Goal: Task Accomplishment & Management: Manage account settings

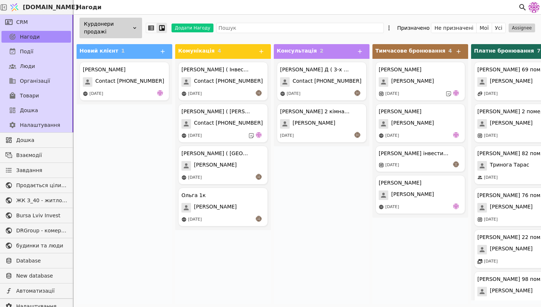
click at [113, 32] on div "Курдонери продажі" at bounding box center [111, 28] width 63 height 21
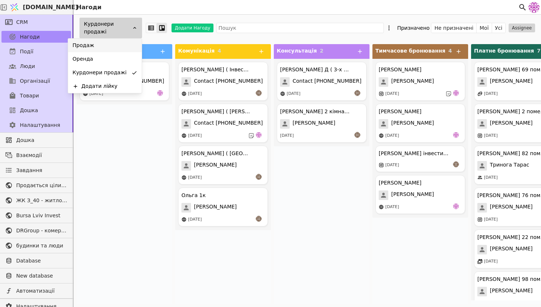
click at [114, 46] on div "Продаж" at bounding box center [105, 46] width 74 height 14
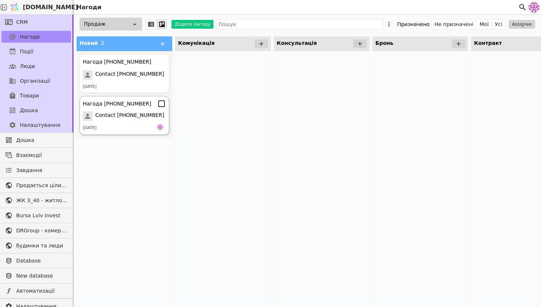
click at [125, 127] on div "[DATE]" at bounding box center [124, 127] width 83 height 7
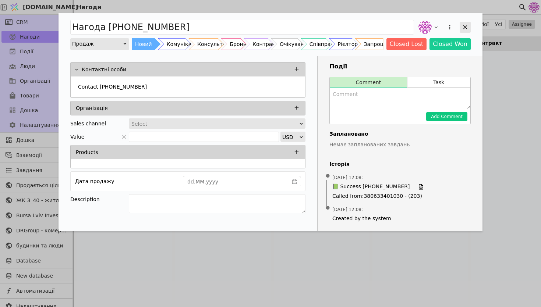
click at [465, 29] on icon "Add Opportunity" at bounding box center [465, 27] width 7 height 7
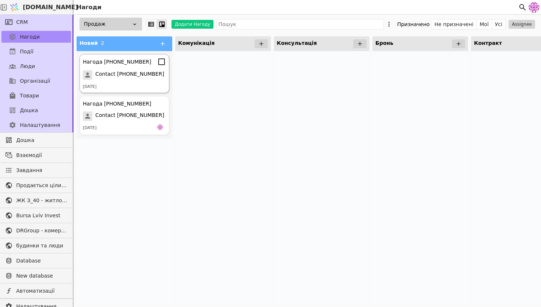
click at [142, 74] on span "Contact [PHONE_NUMBER]" at bounding box center [129, 75] width 69 height 10
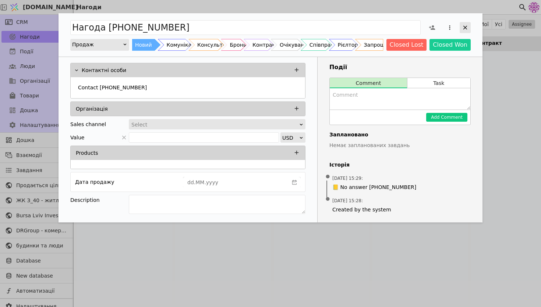
click at [465, 25] on icon "Add Opportunity" at bounding box center [465, 27] width 7 height 7
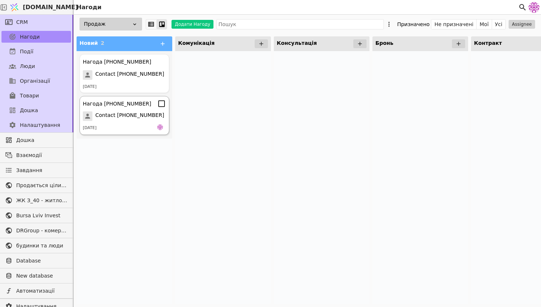
click at [138, 115] on span "Contact [PHONE_NUMBER]" at bounding box center [129, 117] width 69 height 10
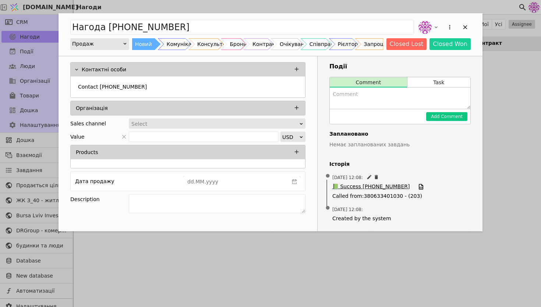
click at [373, 185] on span "📗 Success [PHONE_NUMBER]" at bounding box center [370, 187] width 77 height 8
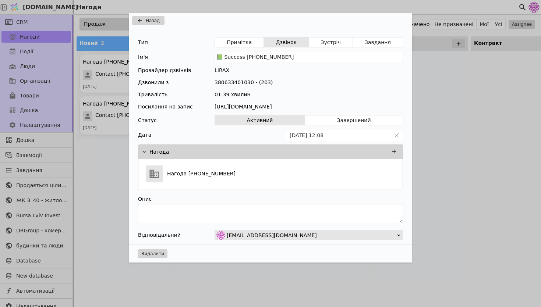
click at [331, 105] on link "[URL][DOMAIN_NAME]" at bounding box center [309, 107] width 188 height 8
click at [156, 20] on span "Назад" at bounding box center [153, 20] width 14 height 7
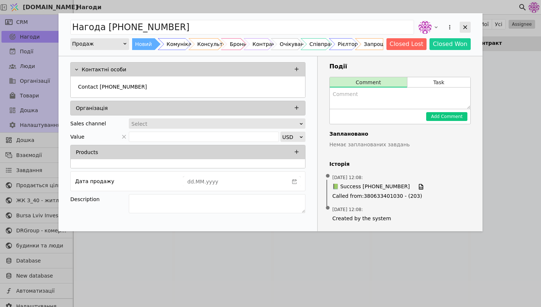
click at [464, 26] on icon "Add Opportunity" at bounding box center [465, 27] width 4 height 4
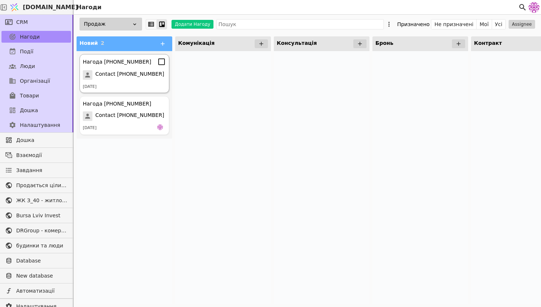
click at [105, 76] on span "Contact [PHONE_NUMBER]" at bounding box center [129, 75] width 69 height 10
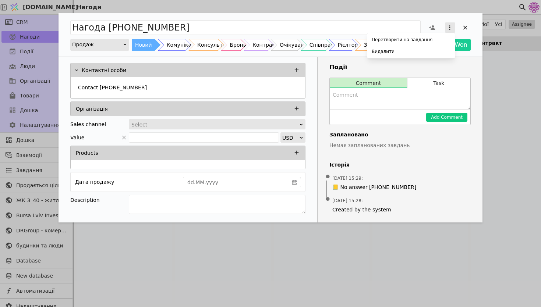
click at [445, 30] on button "Add Opportunity" at bounding box center [450, 27] width 10 height 10
click at [421, 49] on div "Видалити" at bounding box center [411, 51] width 85 height 10
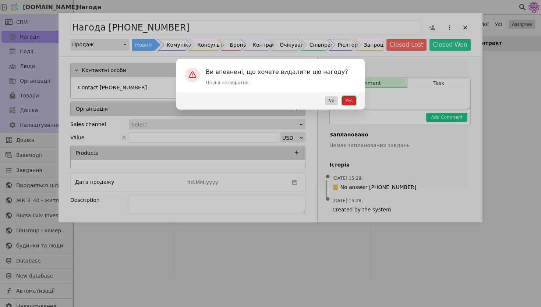
click at [348, 99] on button "Yes" at bounding box center [349, 100] width 14 height 9
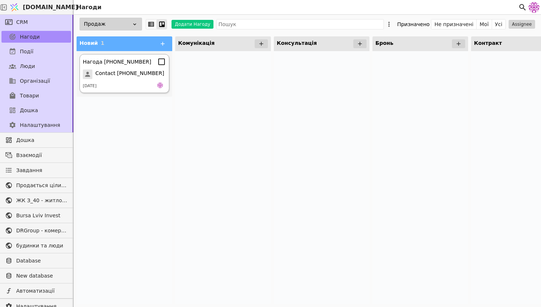
click at [141, 70] on span "Contact [PHONE_NUMBER]" at bounding box center [129, 75] width 69 height 10
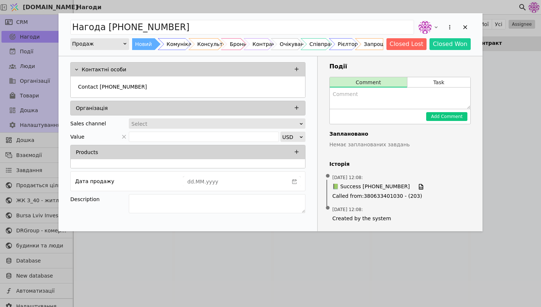
click at [113, 37] on div "Нагода [PHONE_NUMBER] Продаж Новий Комунікація Консультація Бронь Контракт Очік…" at bounding box center [271, 34] width 424 height 43
click at [113, 40] on div "Продаж" at bounding box center [97, 44] width 50 height 10
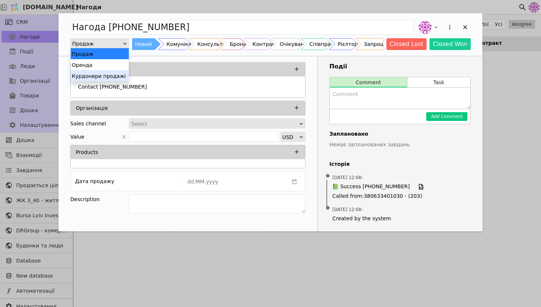
click at [112, 77] on div "Курдонери продажі" at bounding box center [100, 75] width 58 height 11
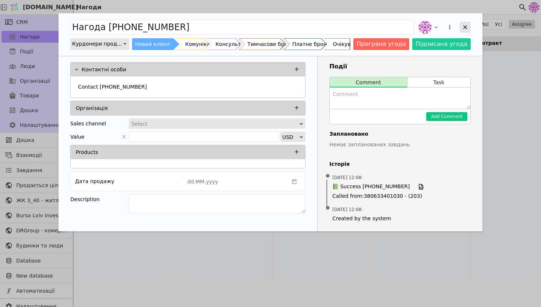
click at [468, 25] on icon "Add Opportunity" at bounding box center [465, 27] width 7 height 7
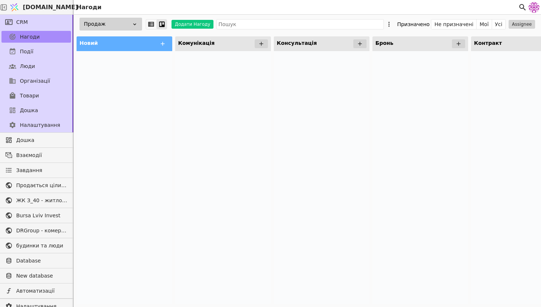
click at [123, 22] on div "Продаж" at bounding box center [111, 24] width 63 height 13
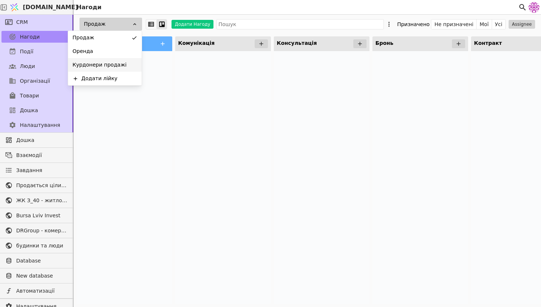
click at [124, 70] on div "Курдонери продажі" at bounding box center [105, 65] width 74 height 14
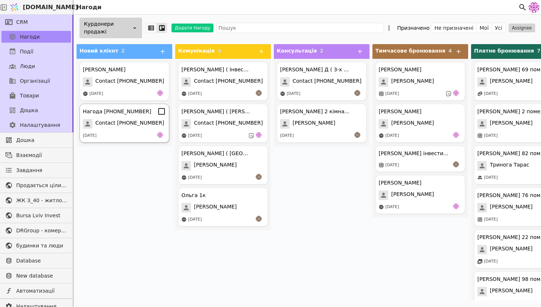
click at [160, 112] on icon at bounding box center [161, 111] width 9 height 9
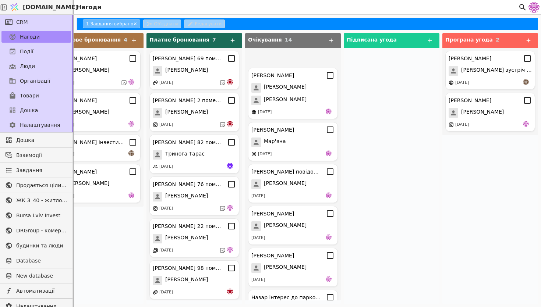
scroll to position [363, 0]
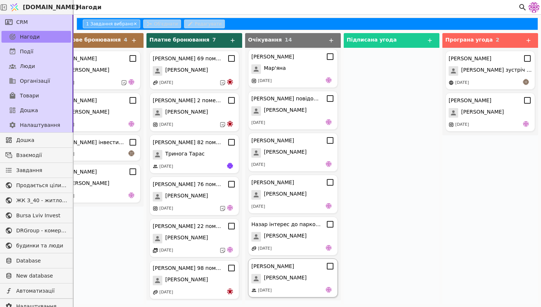
click at [294, 284] on div "[PERSON_NAME] [PERSON_NAME] [DATE]" at bounding box center [293, 278] width 90 height 39
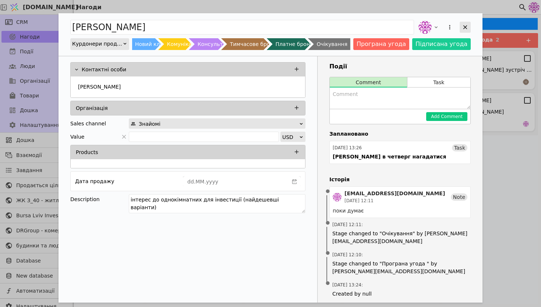
click at [467, 30] on icon "Add Opportunity" at bounding box center [465, 27] width 7 height 7
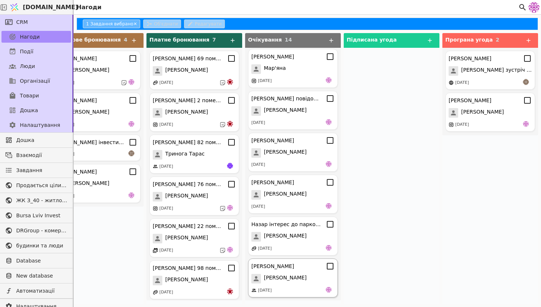
click at [331, 269] on icon at bounding box center [330, 266] width 7 height 7
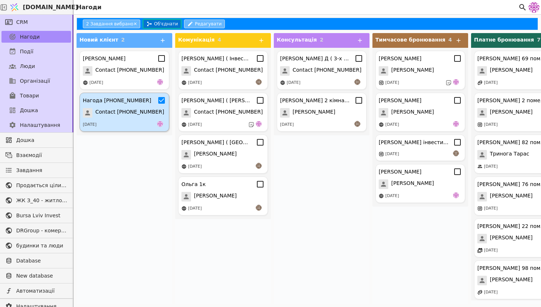
click at [162, 24] on button "Об'єднати" at bounding box center [162, 24] width 38 height 9
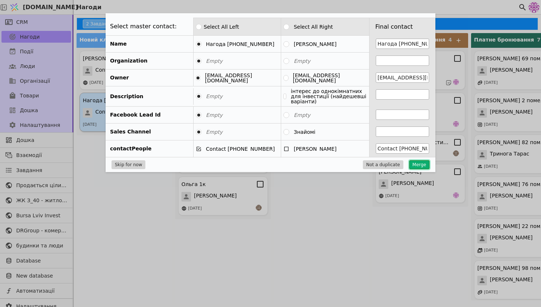
click at [420, 163] on button "Merge" at bounding box center [419, 164] width 20 height 9
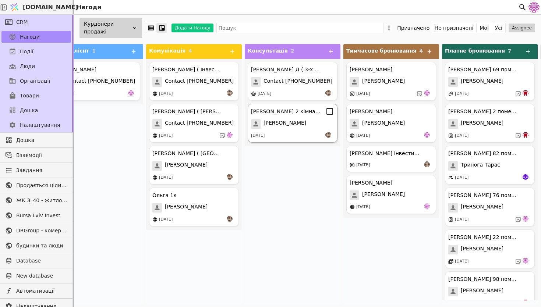
scroll to position [0, 32]
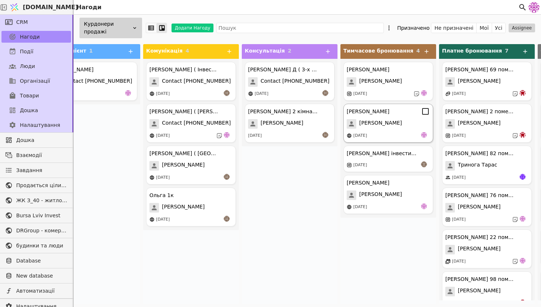
click at [399, 123] on div "[PERSON_NAME]" at bounding box center [388, 124] width 83 height 10
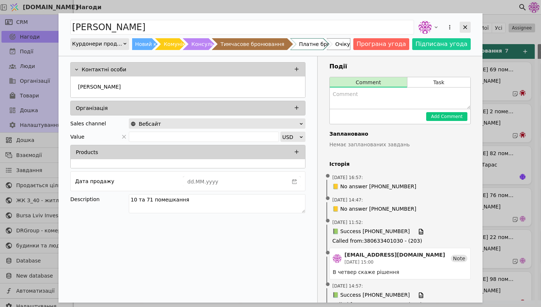
click at [469, 29] on div "Add Opportunity" at bounding box center [465, 27] width 11 height 11
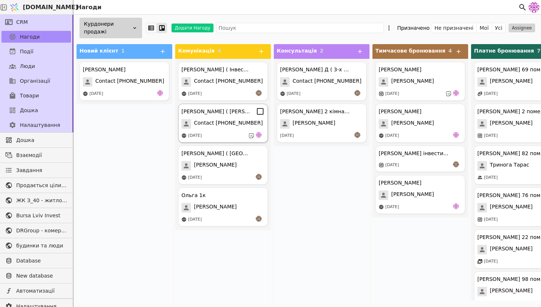
click at [235, 139] on div "[DATE]" at bounding box center [222, 135] width 83 height 7
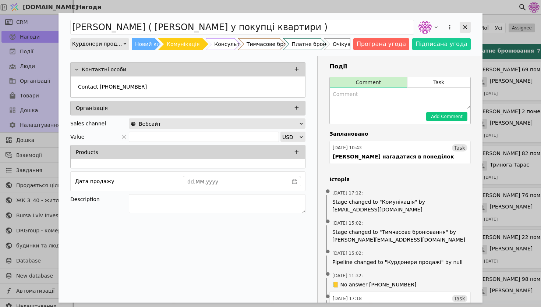
click at [468, 29] on icon "Add Opportunity" at bounding box center [465, 27] width 7 height 7
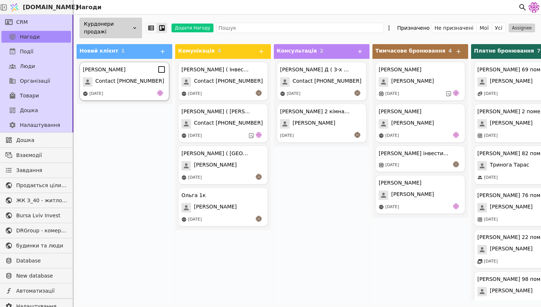
click at [135, 79] on span "Contact [PHONE_NUMBER]" at bounding box center [129, 82] width 69 height 10
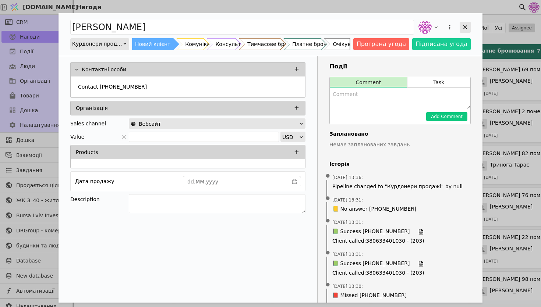
click at [461, 28] on div "Add Opportunity" at bounding box center [465, 27] width 11 height 11
